Goal: Find specific page/section: Find specific page/section

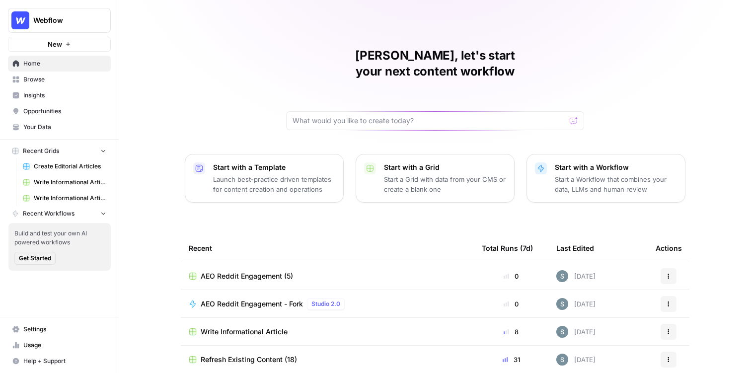
click at [68, 117] on link "Opportunities" at bounding box center [59, 111] width 103 height 16
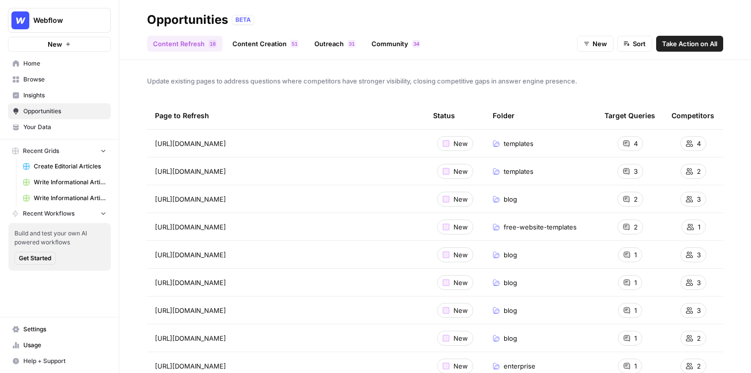
scroll to position [78, 0]
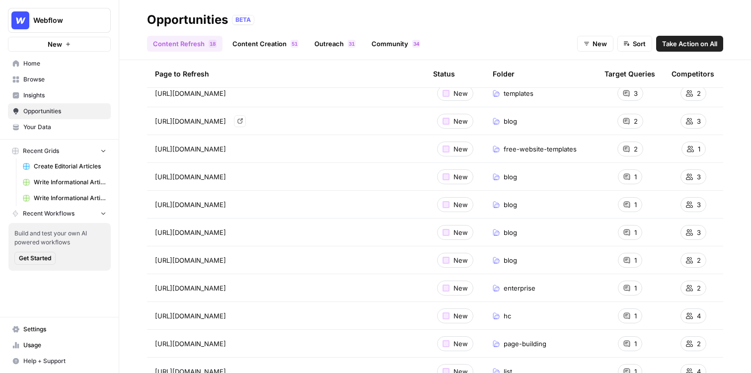
click at [246, 121] on link "Go to page" at bounding box center [240, 121] width 12 height 12
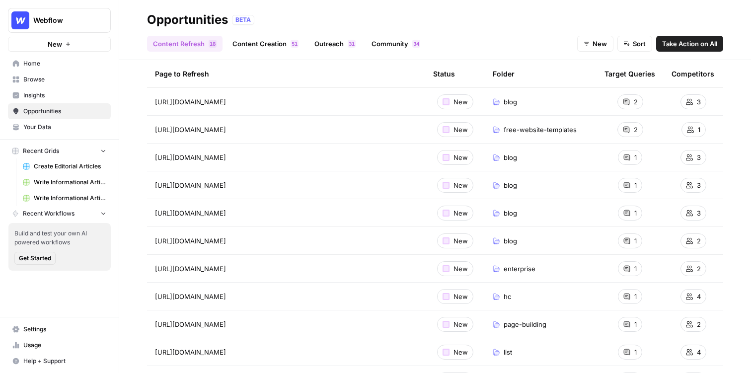
scroll to position [101, 0]
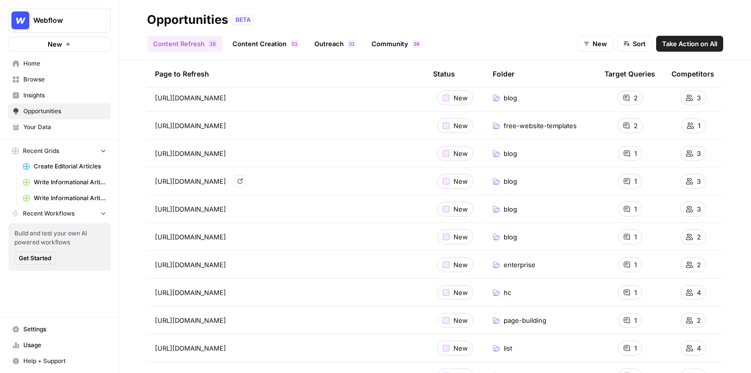
click at [243, 182] on icon "Go to page https://webflow.com/blog/39-must-have-tools-and-apps-for-freelance-d…" at bounding box center [240, 180] width 5 height 5
click at [184, 50] on link "Content Refresh 8 1" at bounding box center [185, 44] width 76 height 16
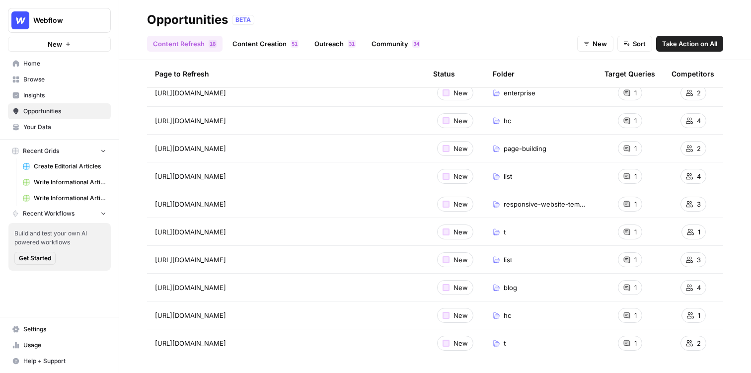
scroll to position [0, 0]
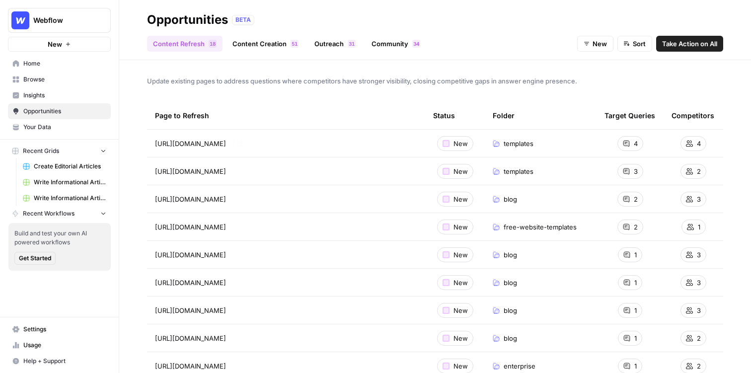
click at [474, 78] on span "Update existing pages to address questions where competitors have stronger visi…" at bounding box center [435, 81] width 577 height 10
click at [51, 60] on span "Home" at bounding box center [64, 63] width 83 height 9
